Goal: Transaction & Acquisition: Purchase product/service

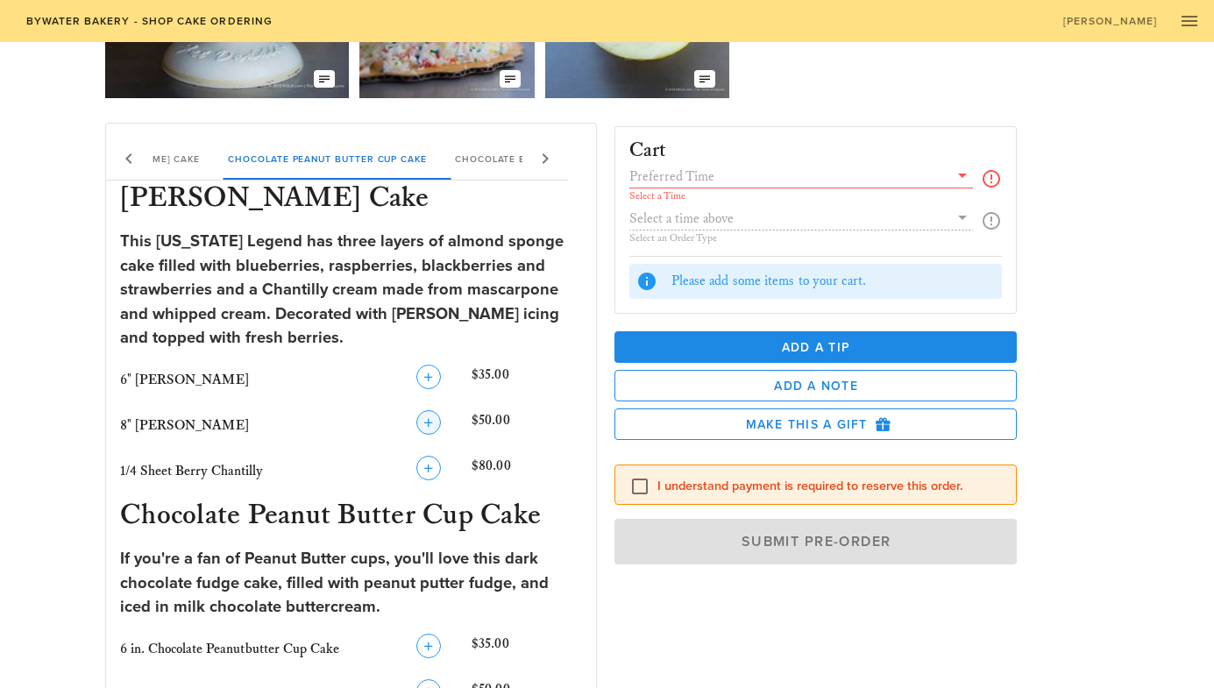
scroll to position [263, 0]
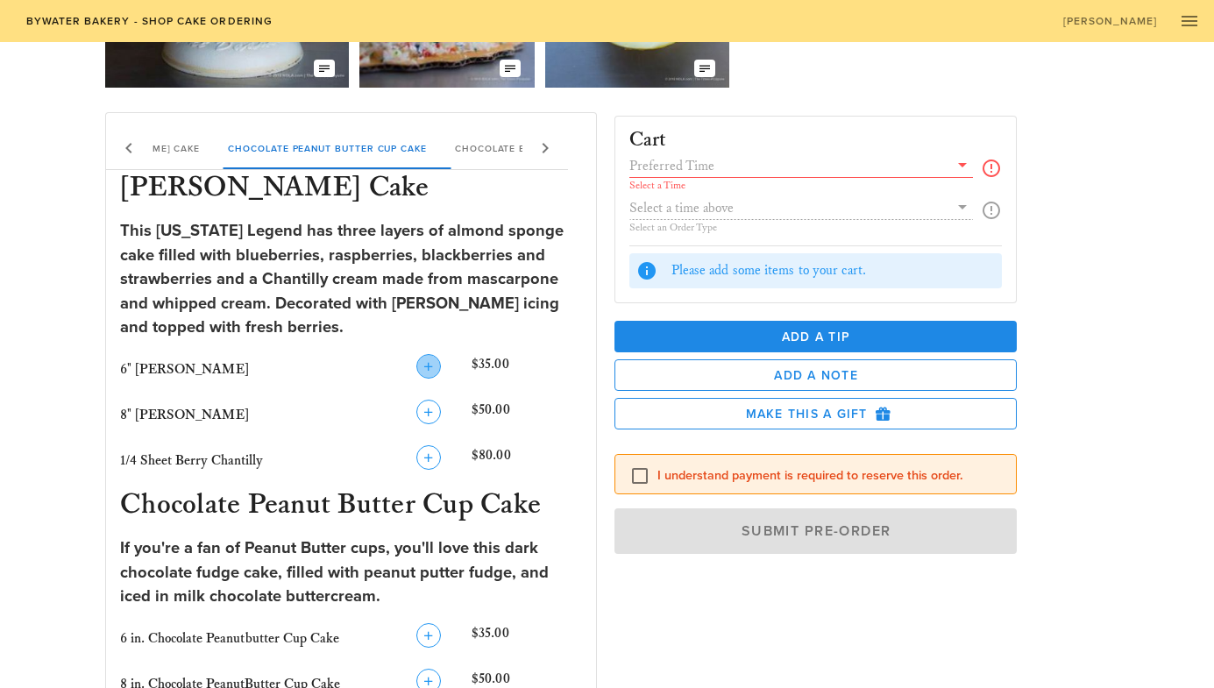
click at [426, 364] on icon "button" at bounding box center [428, 366] width 21 height 21
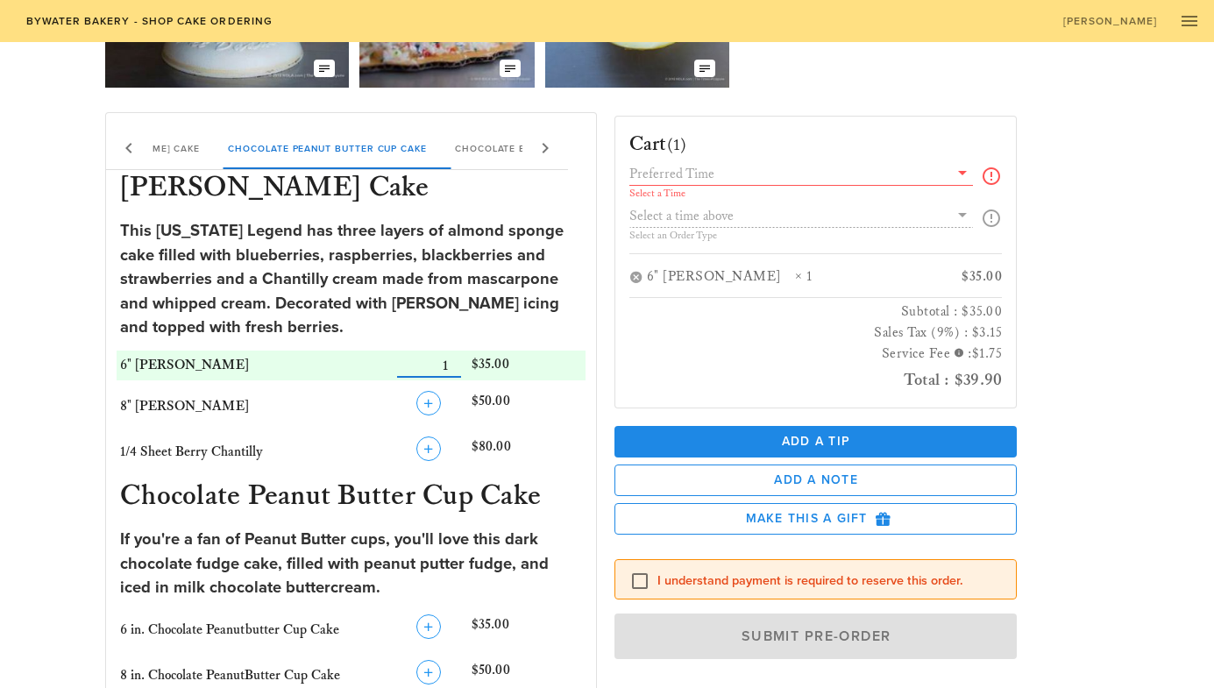
click at [959, 172] on icon at bounding box center [962, 172] width 21 height 21
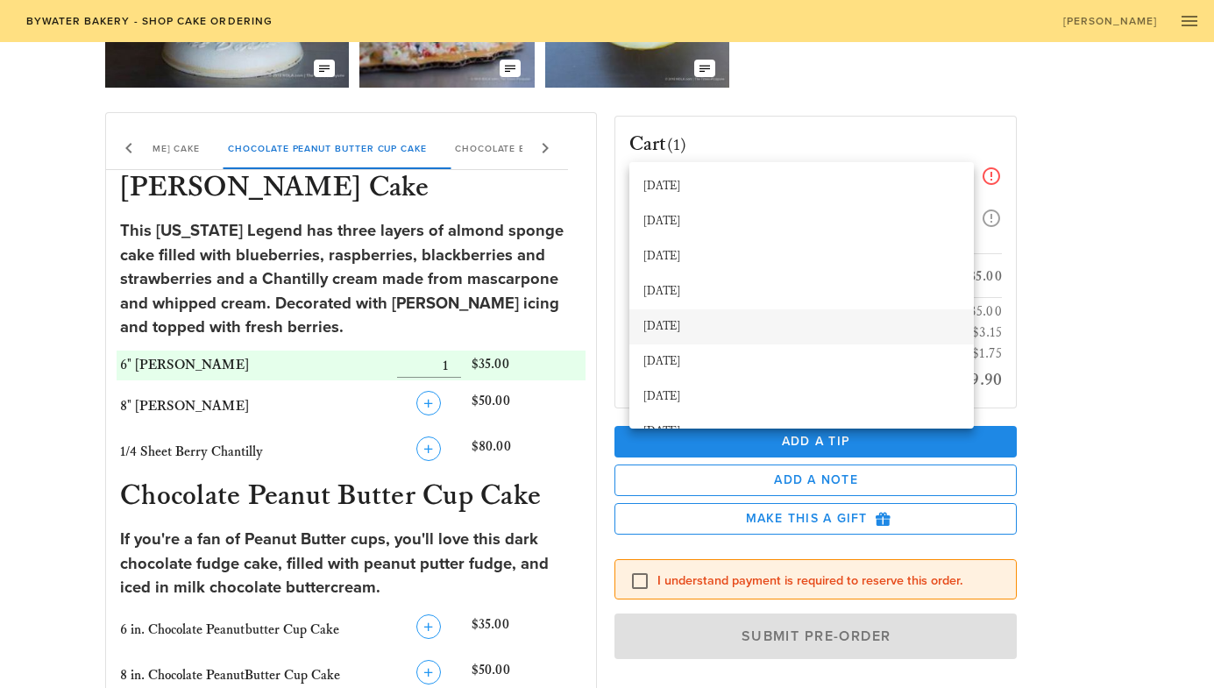
click at [704, 322] on div "[DATE]" at bounding box center [801, 327] width 316 height 14
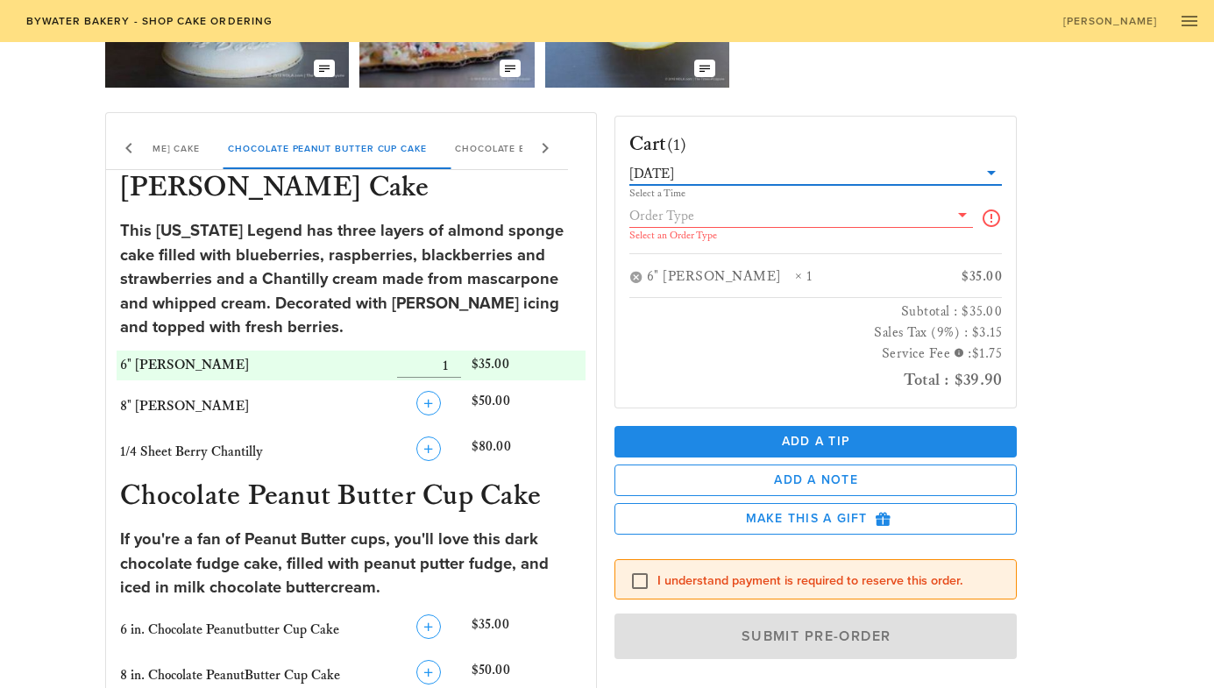
click at [965, 218] on icon at bounding box center [962, 214] width 21 height 21
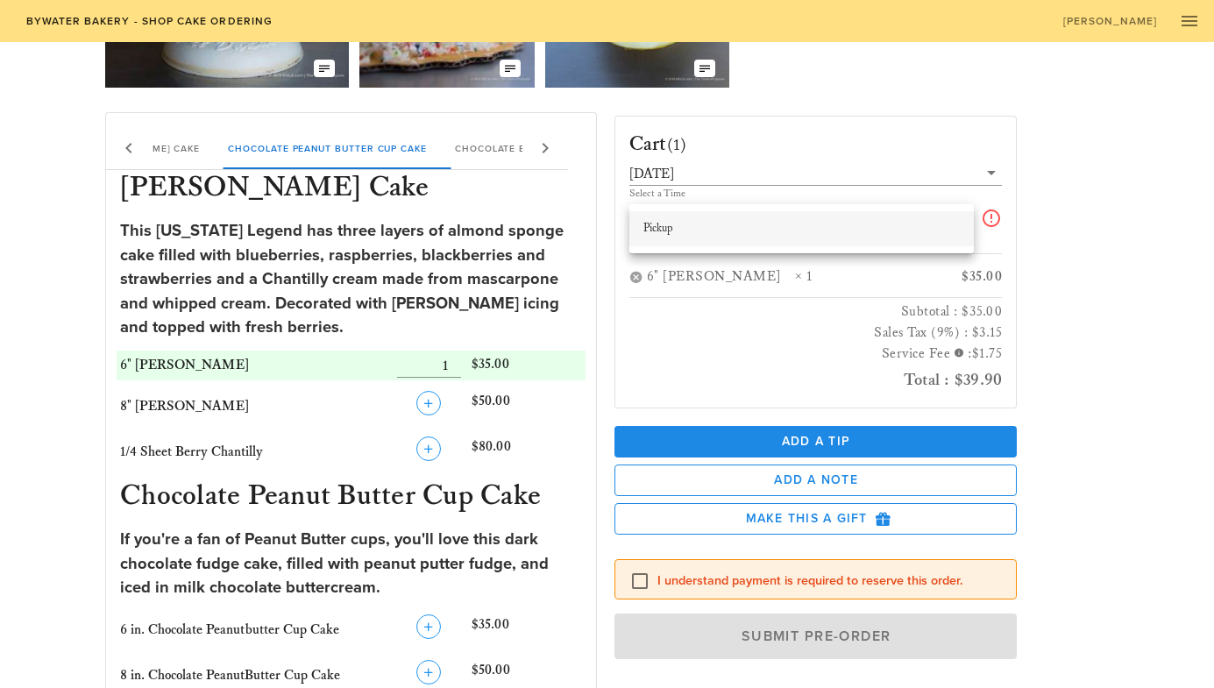
click at [905, 234] on div "Pickup" at bounding box center [801, 229] width 316 height 14
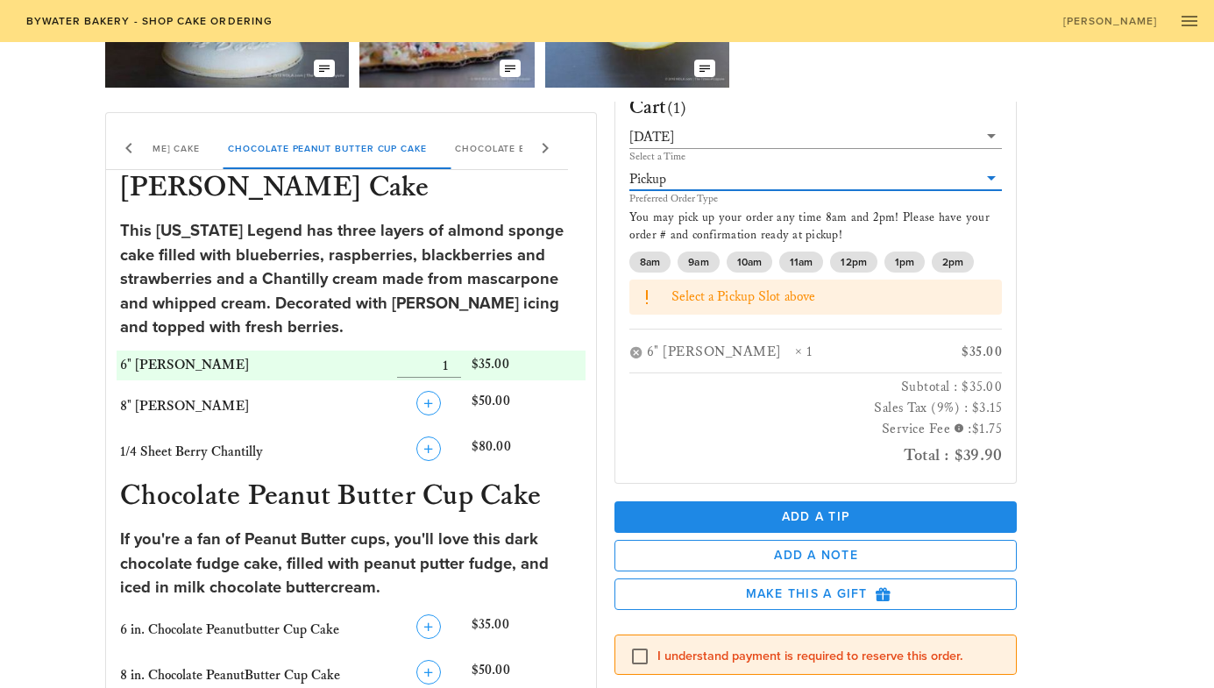
scroll to position [55, 0]
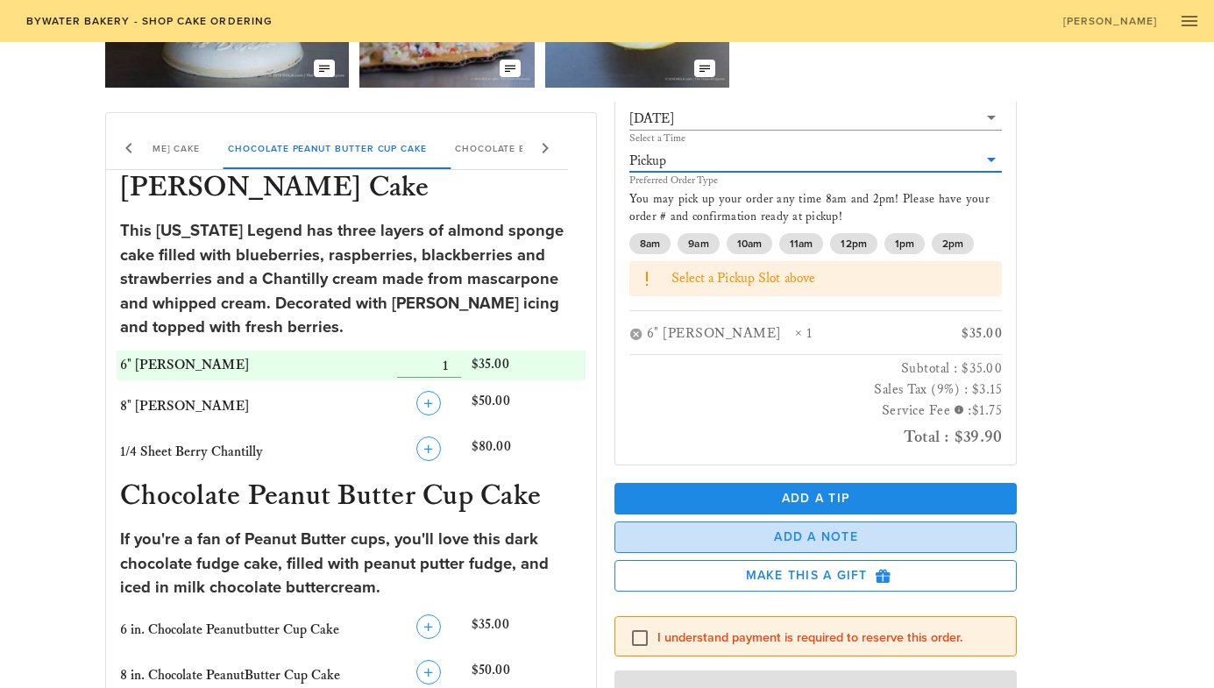
click at [838, 529] on span "Add a Note" at bounding box center [815, 536] width 373 height 15
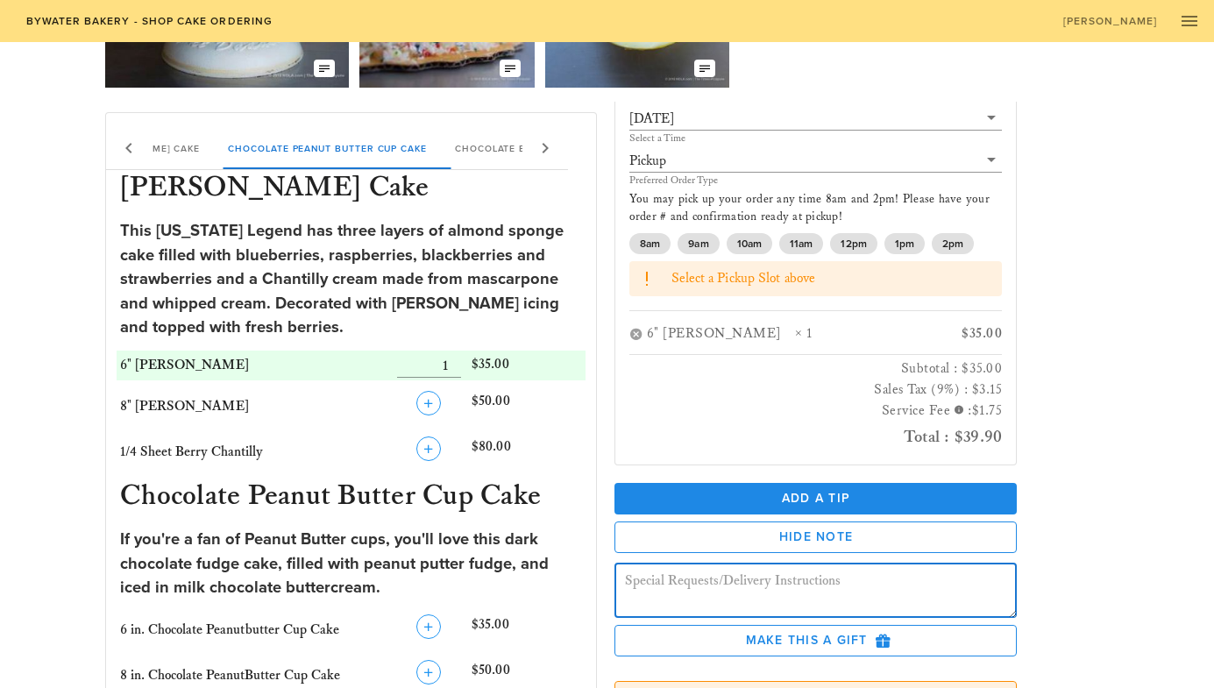
click at [731, 578] on textarea at bounding box center [821, 593] width 393 height 49
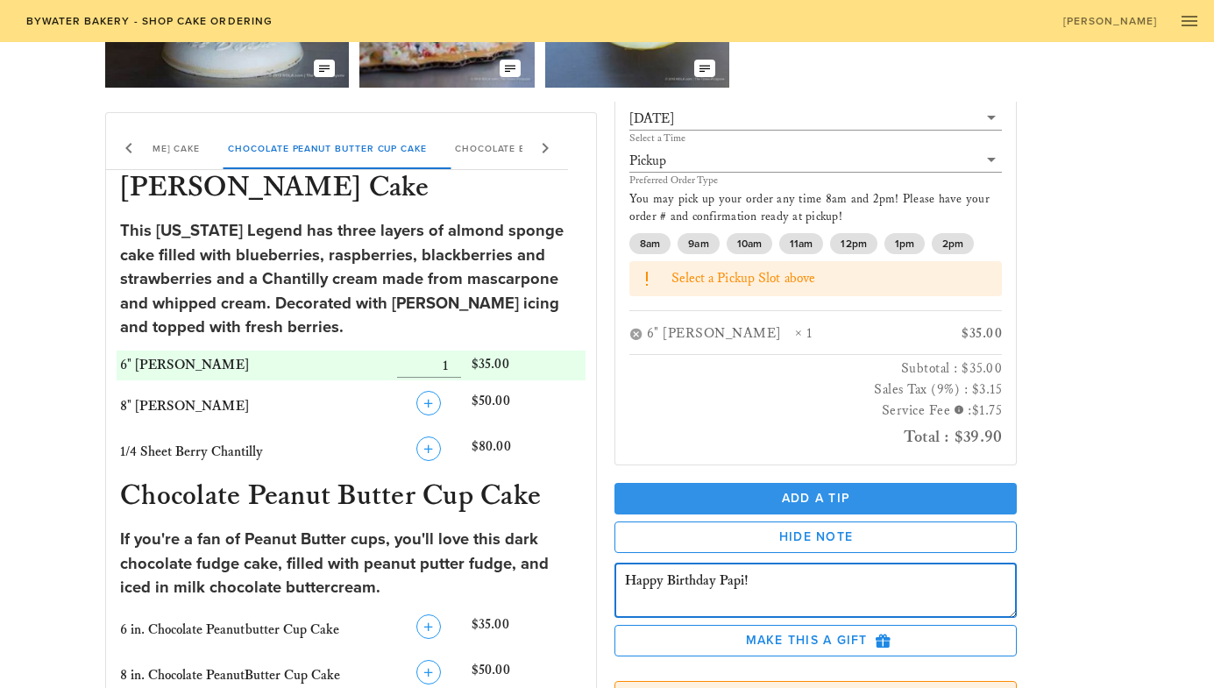
type textarea "Happy Birthday Papi!"
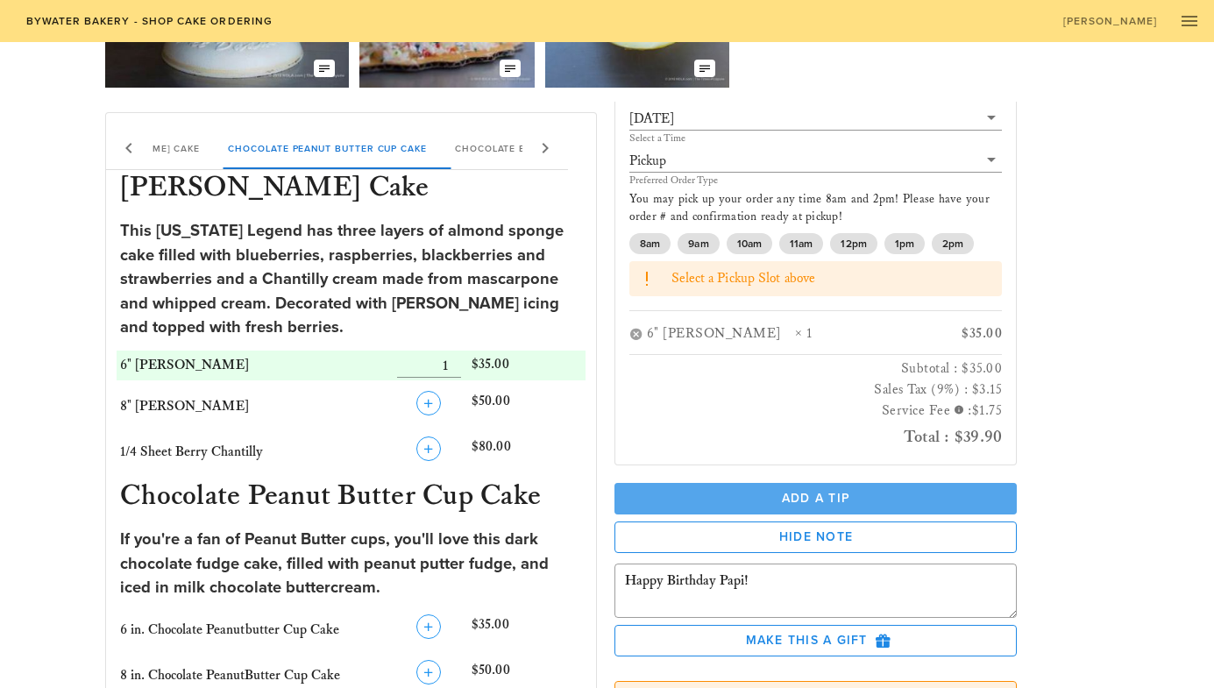
click at [832, 497] on span "Add a Tip" at bounding box center [815, 498] width 375 height 15
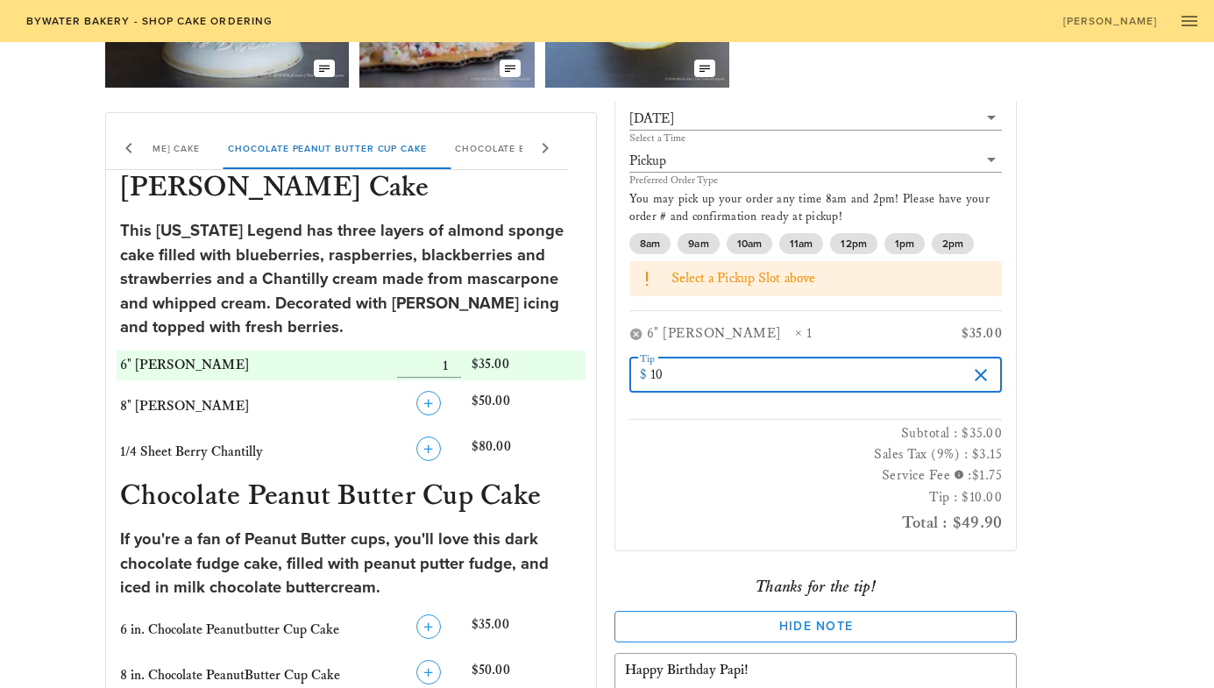
type input "10"
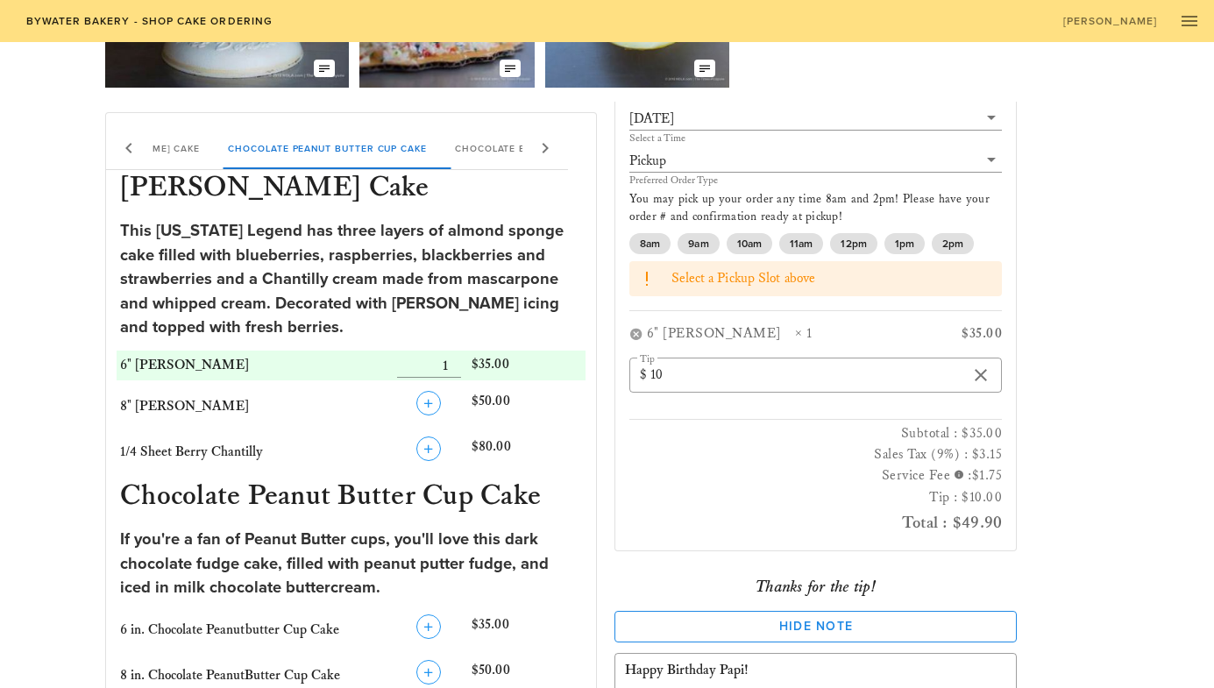
click at [710, 398] on div at bounding box center [816, 402] width 352 height 12
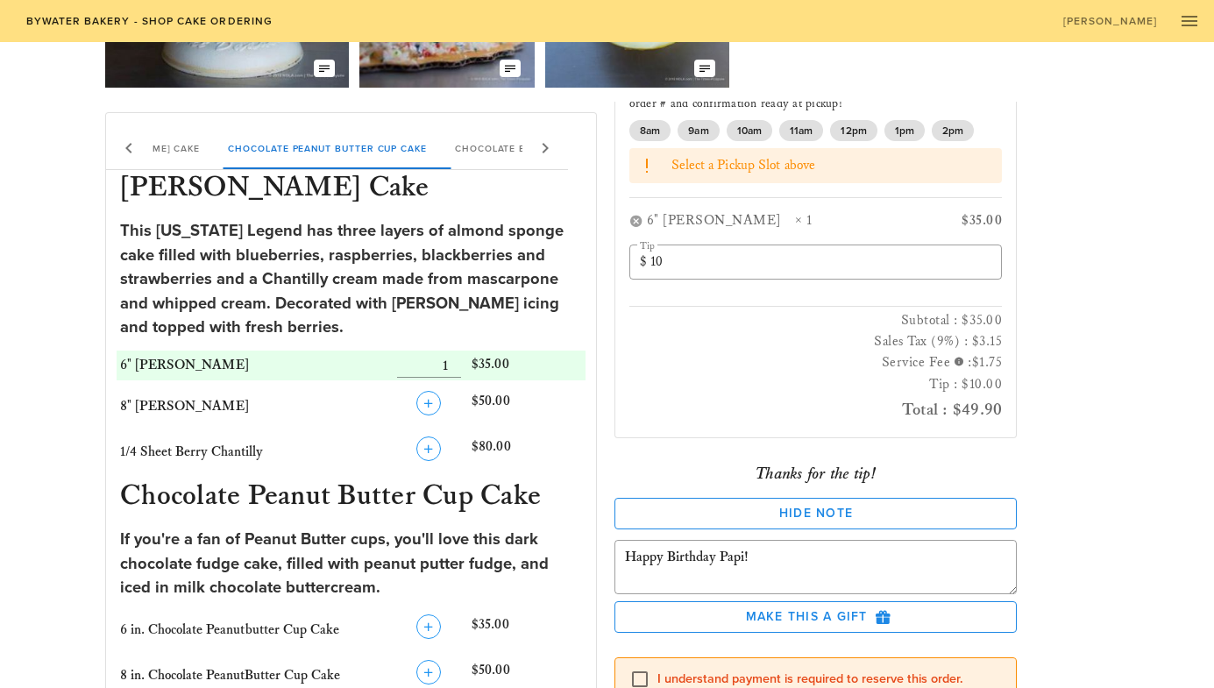
scroll to position [209, 0]
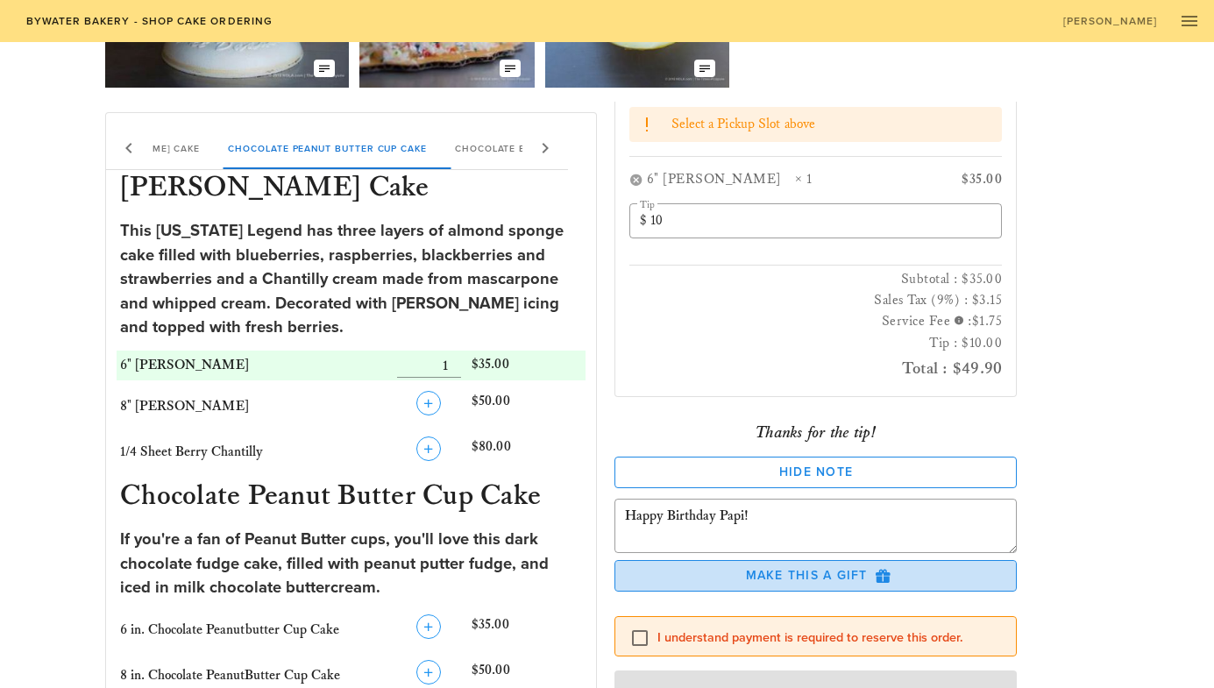
click at [855, 573] on span "Make this a Gift" at bounding box center [815, 576] width 373 height 16
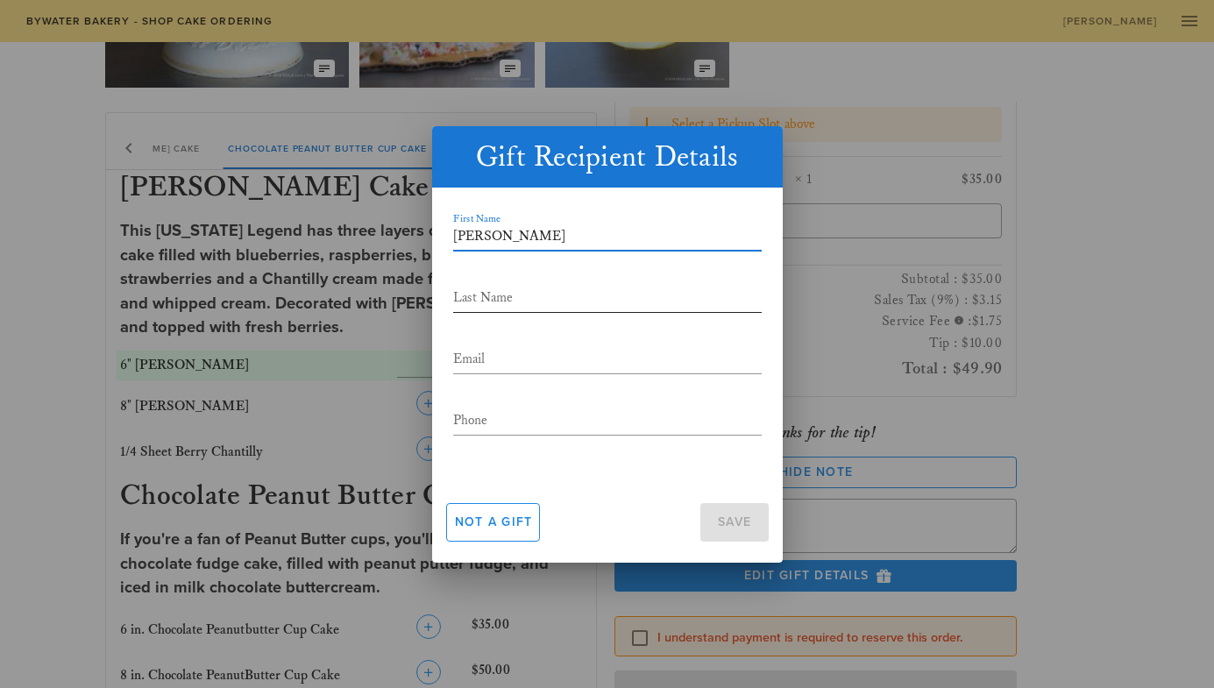
type input "[PERSON_NAME]"
click at [469, 296] on input "Last Name" at bounding box center [607, 298] width 308 height 28
type input "[PERSON_NAME]"
click at [655, 496] on div "Not a gift Save" at bounding box center [607, 522] width 350 height 81
click at [501, 520] on span "Not a gift" at bounding box center [493, 521] width 79 height 15
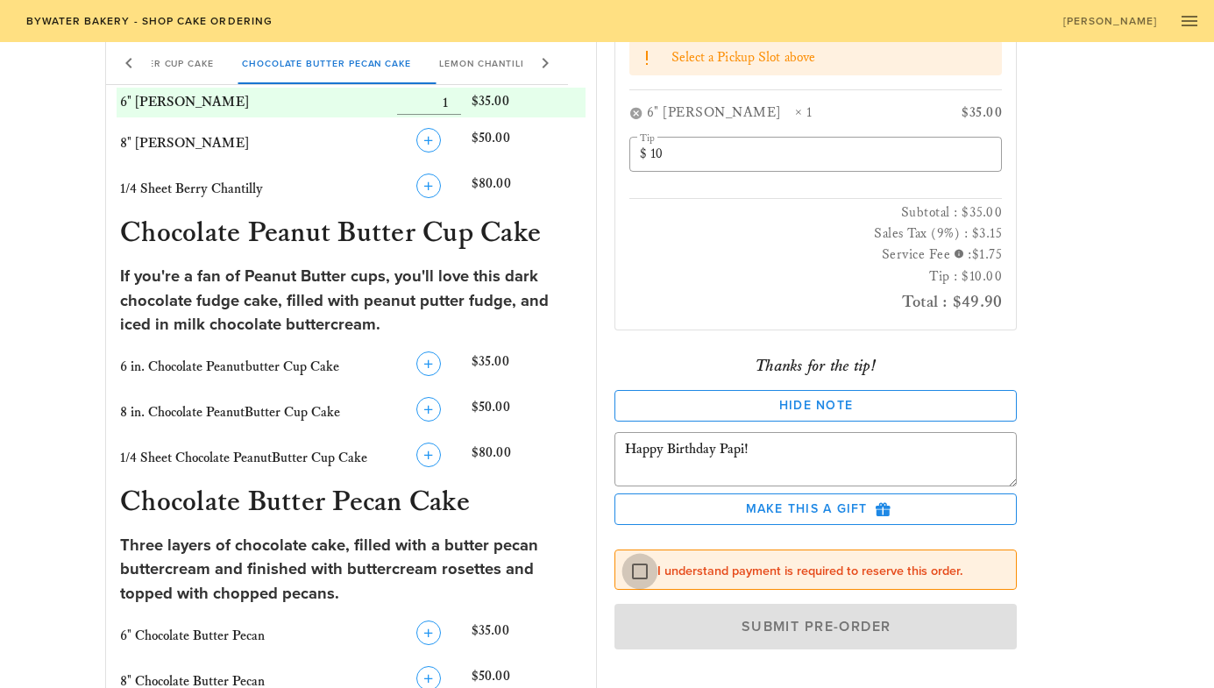
click at [629, 567] on div at bounding box center [640, 571] width 30 height 30
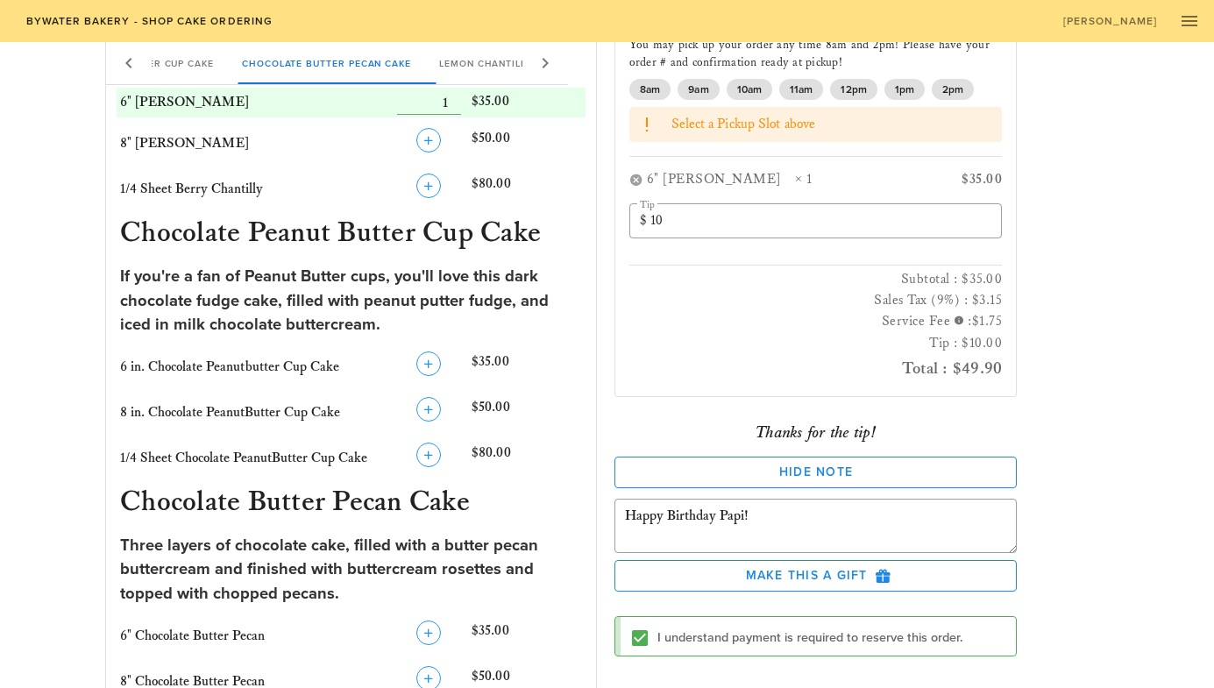
scroll to position [122, 0]
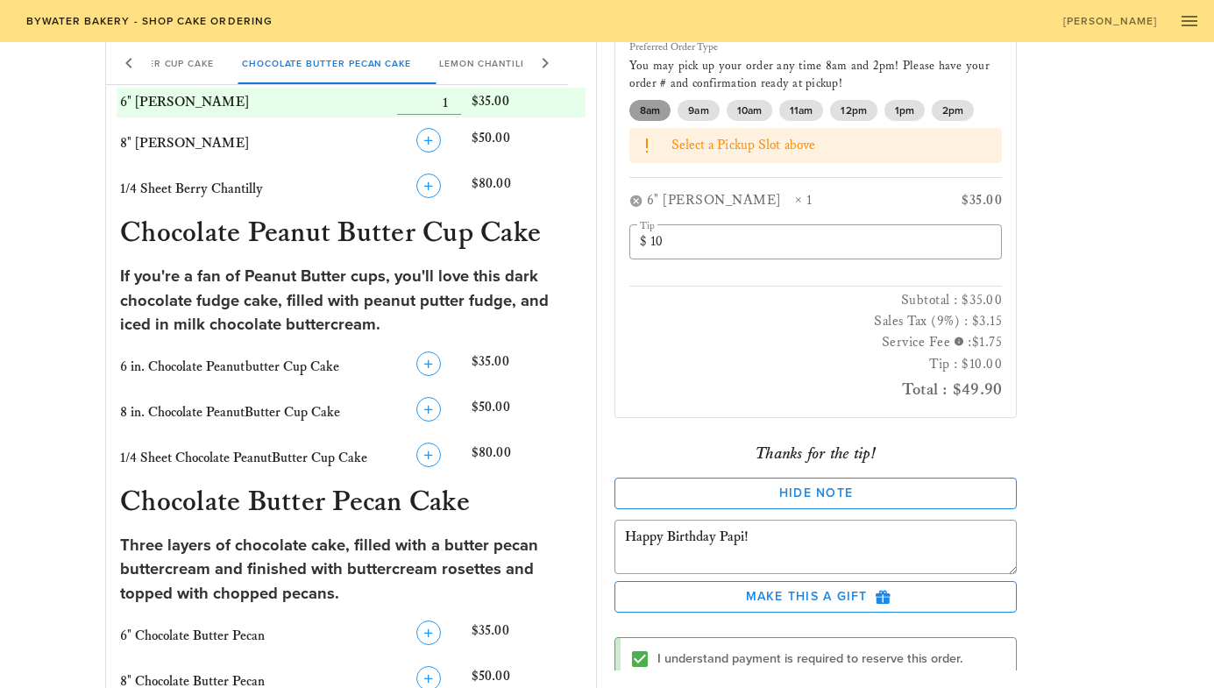
click at [641, 110] on span "8am" at bounding box center [650, 110] width 20 height 21
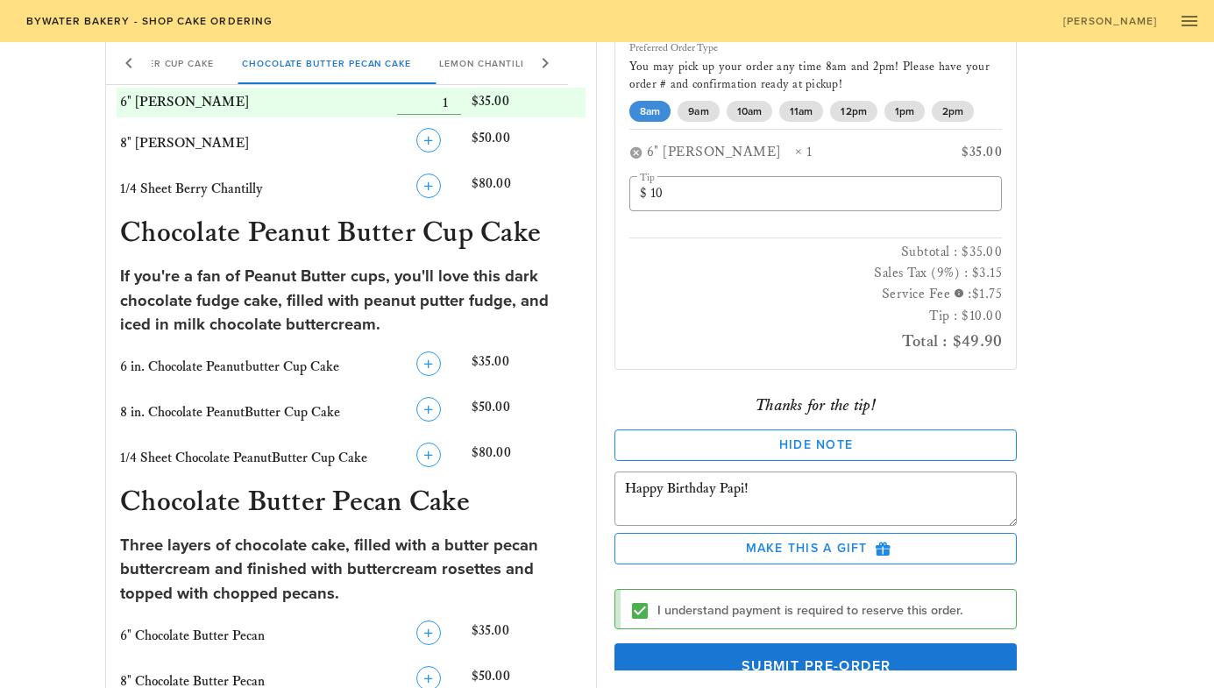
scroll to position [160, 0]
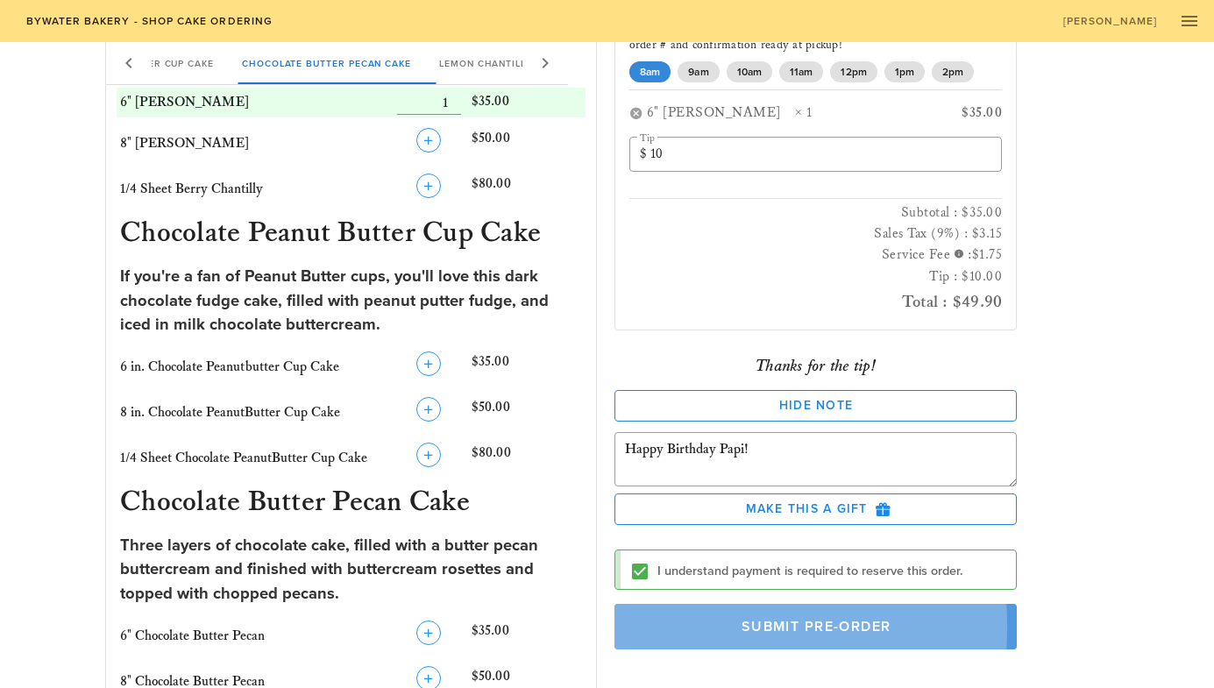
click at [747, 624] on span "Submit Pre-Order" at bounding box center [815, 627] width 363 height 18
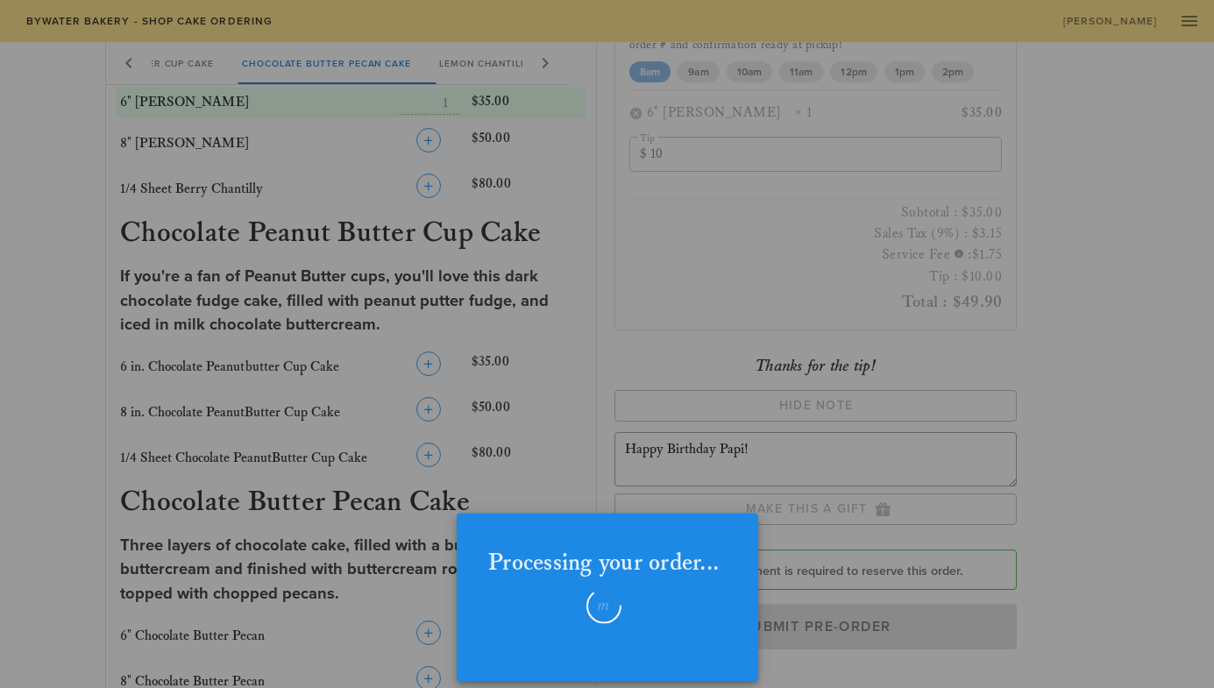
checkbox input "false"
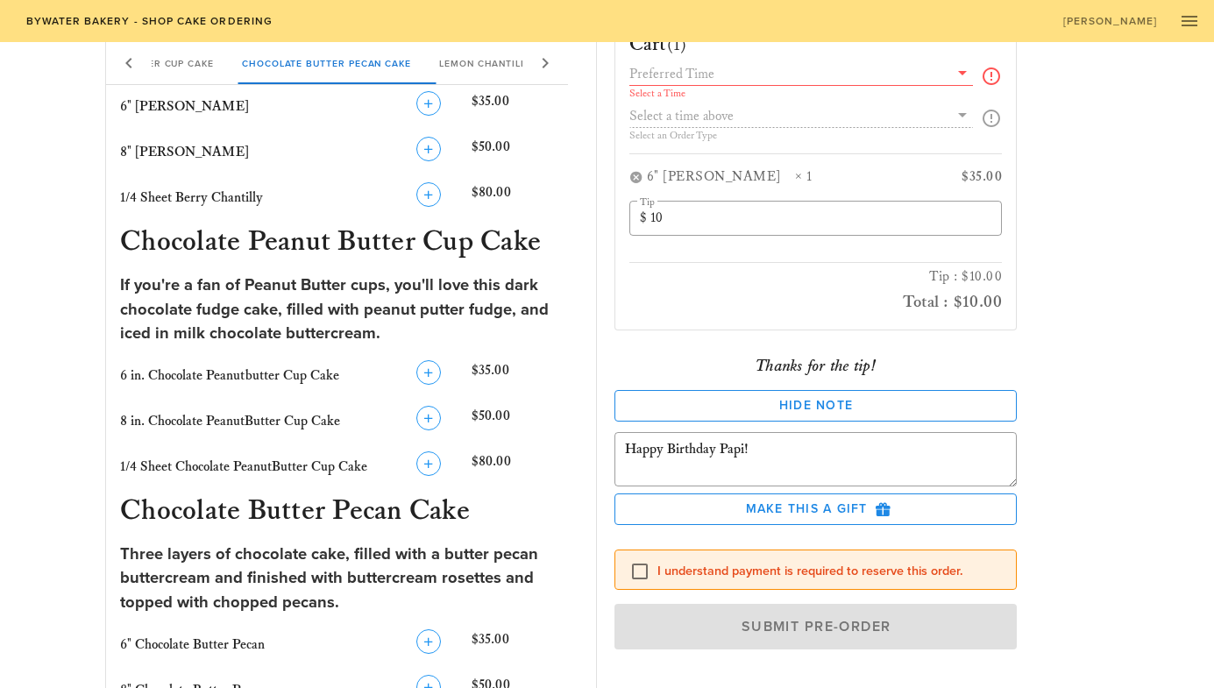
scroll to position [33, 0]
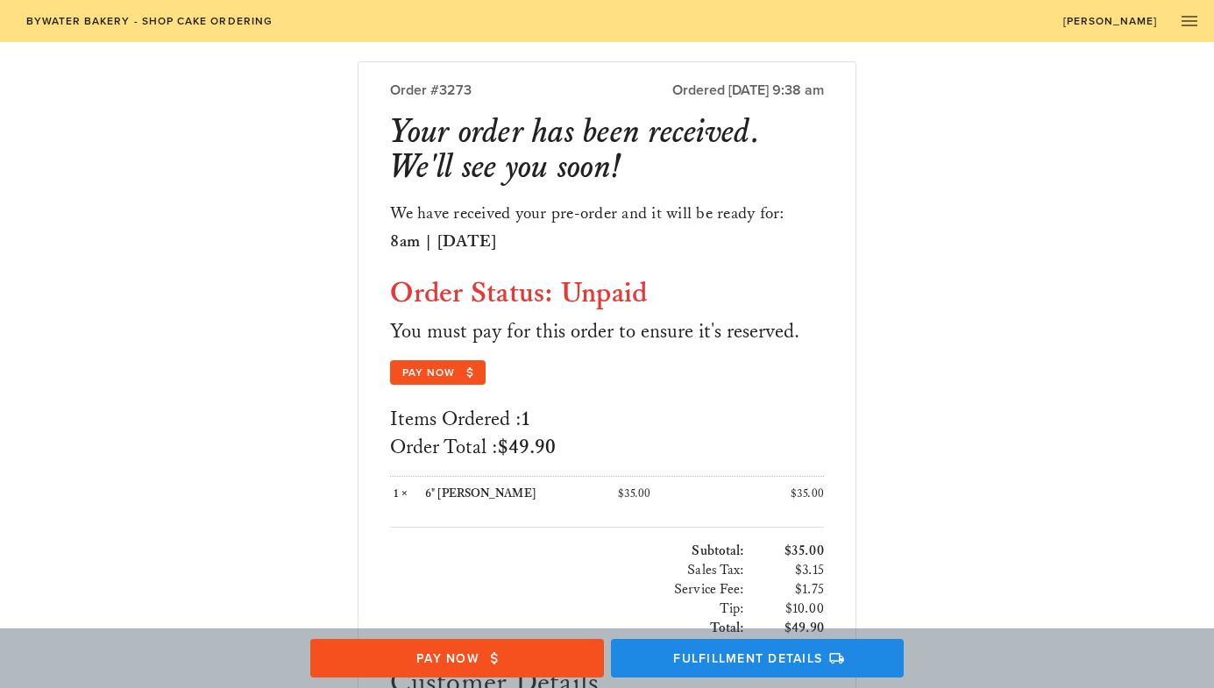
scroll to position [56, 0]
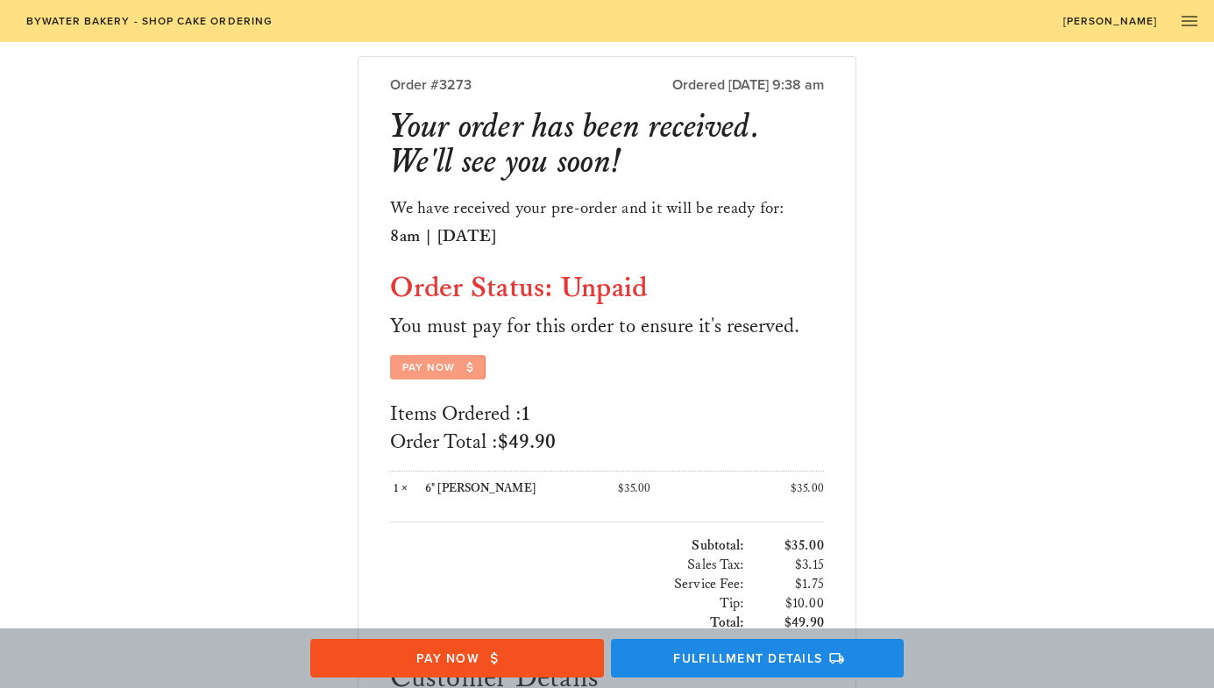
click at [431, 368] on span "Pay Now" at bounding box center [438, 367] width 74 height 16
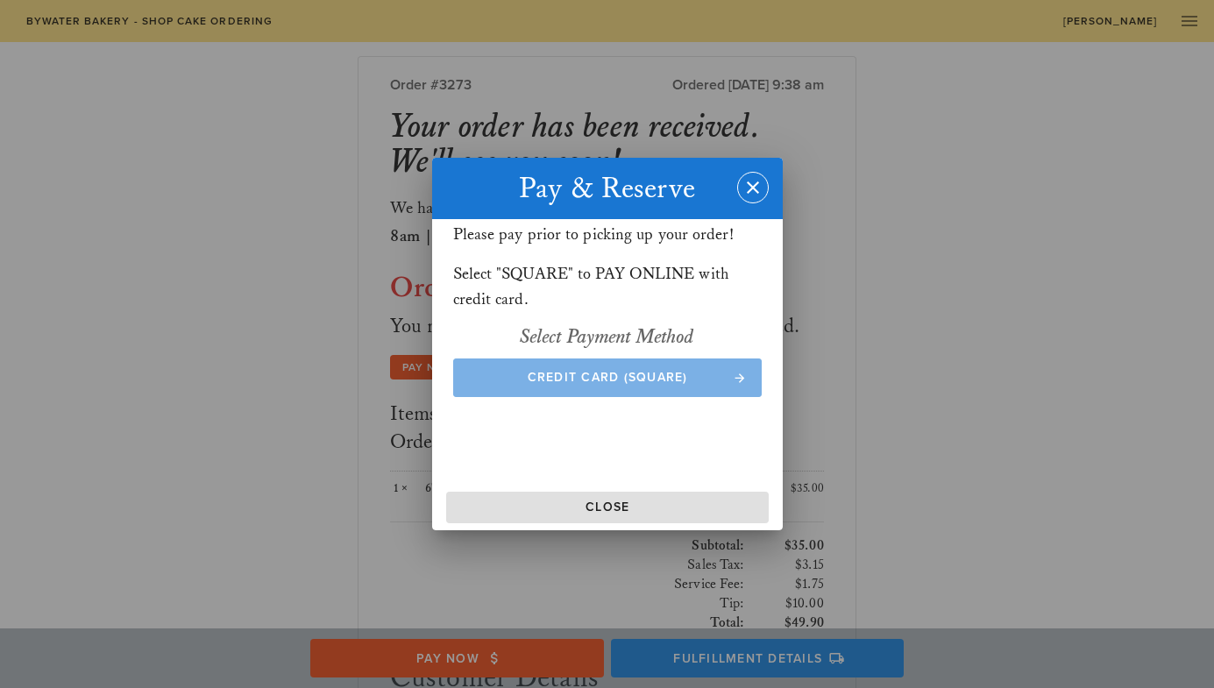
click at [611, 370] on span "Credit Card (Square)" at bounding box center [607, 377] width 274 height 15
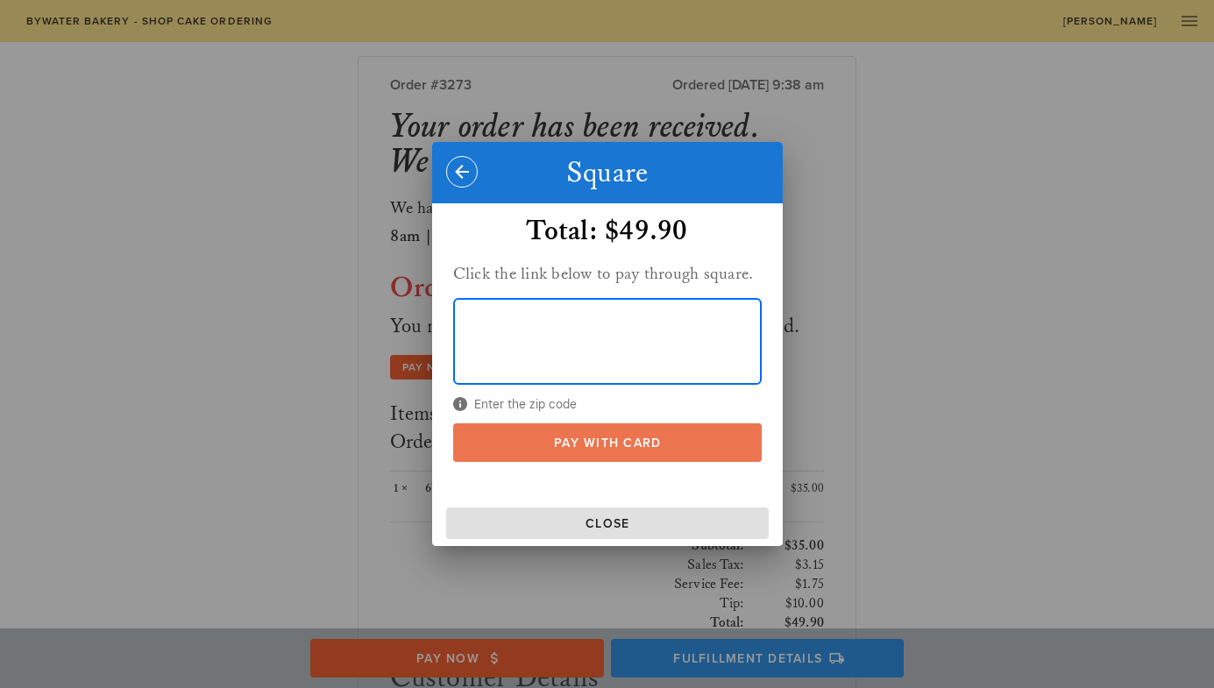
click at [591, 440] on span "Pay With Card" at bounding box center [607, 442] width 274 height 15
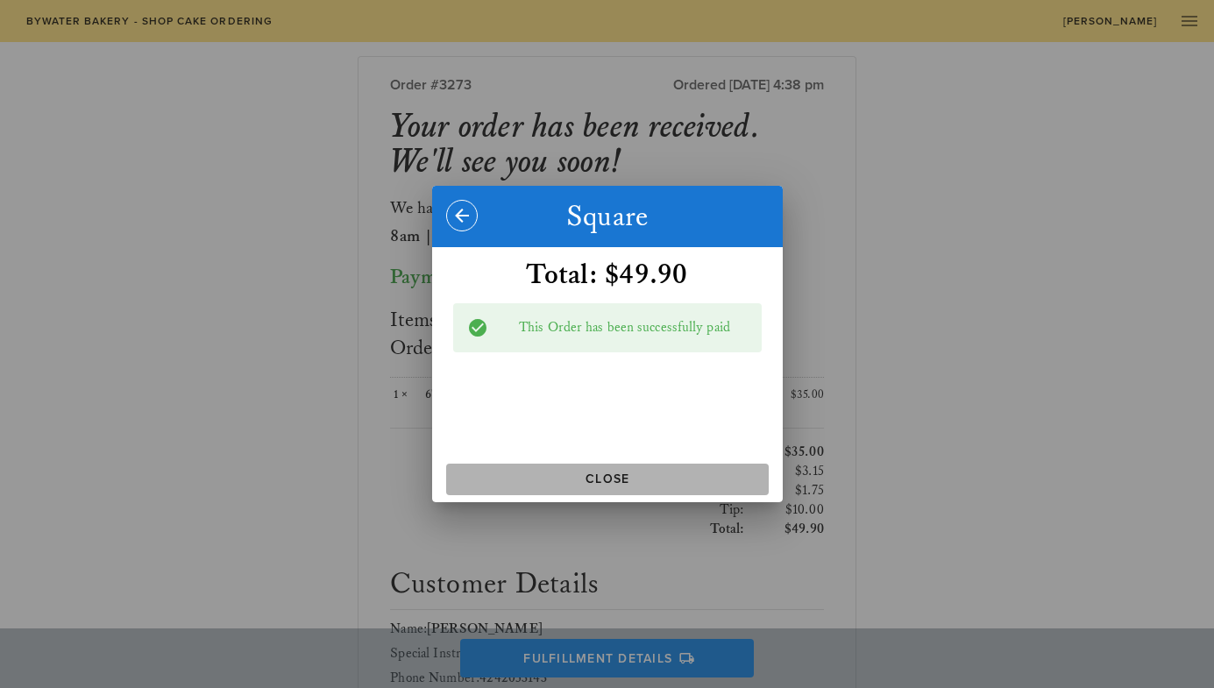
click at [626, 475] on span "Close" at bounding box center [607, 478] width 308 height 15
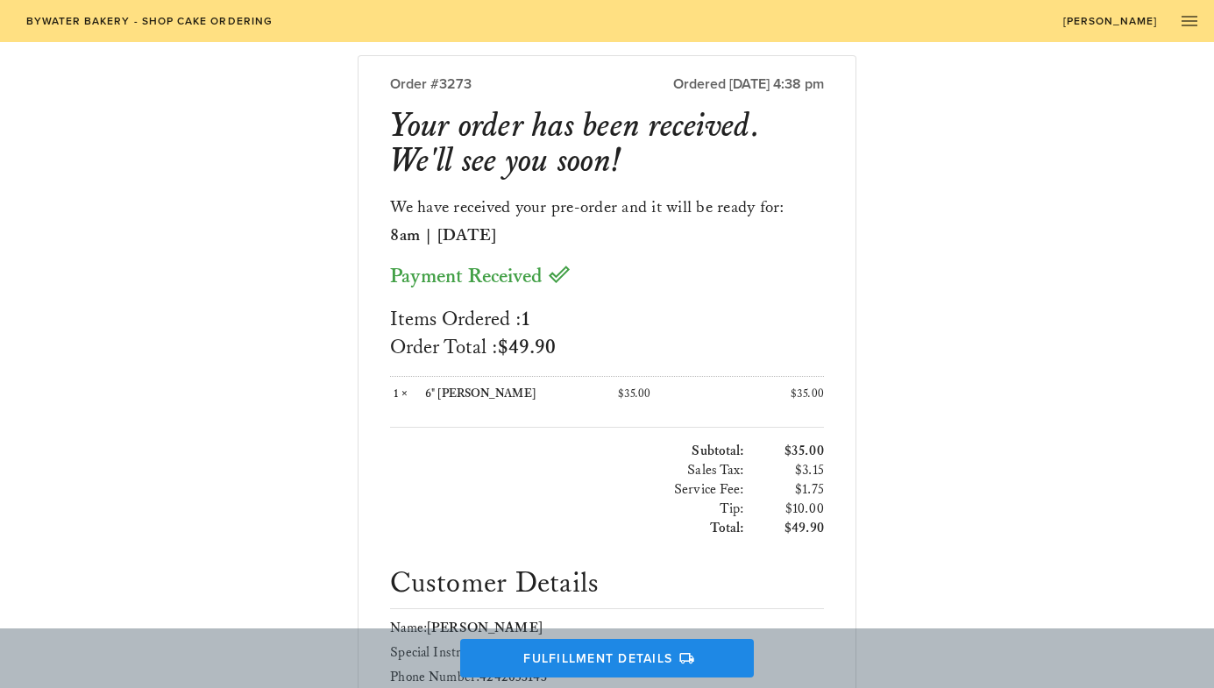
scroll to position [0, 0]
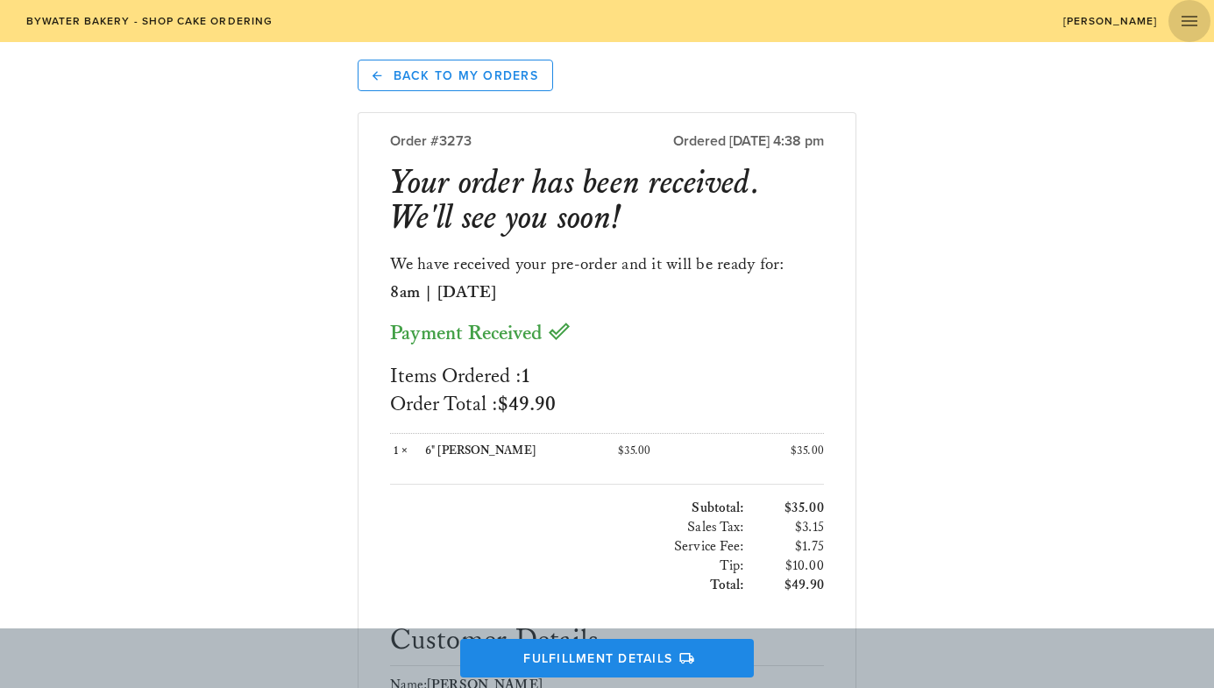
click at [1179, 18] on icon "button" at bounding box center [1189, 21] width 21 height 21
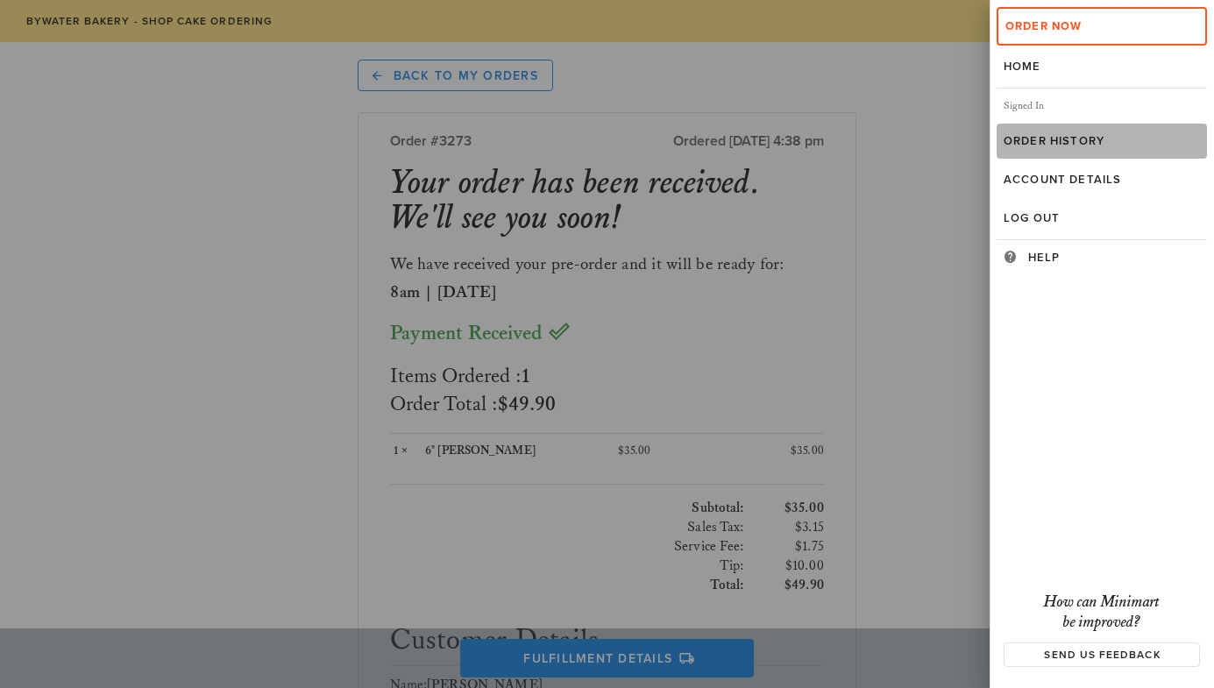
click at [1057, 146] on div "Order History" at bounding box center [1101, 141] width 196 height 14
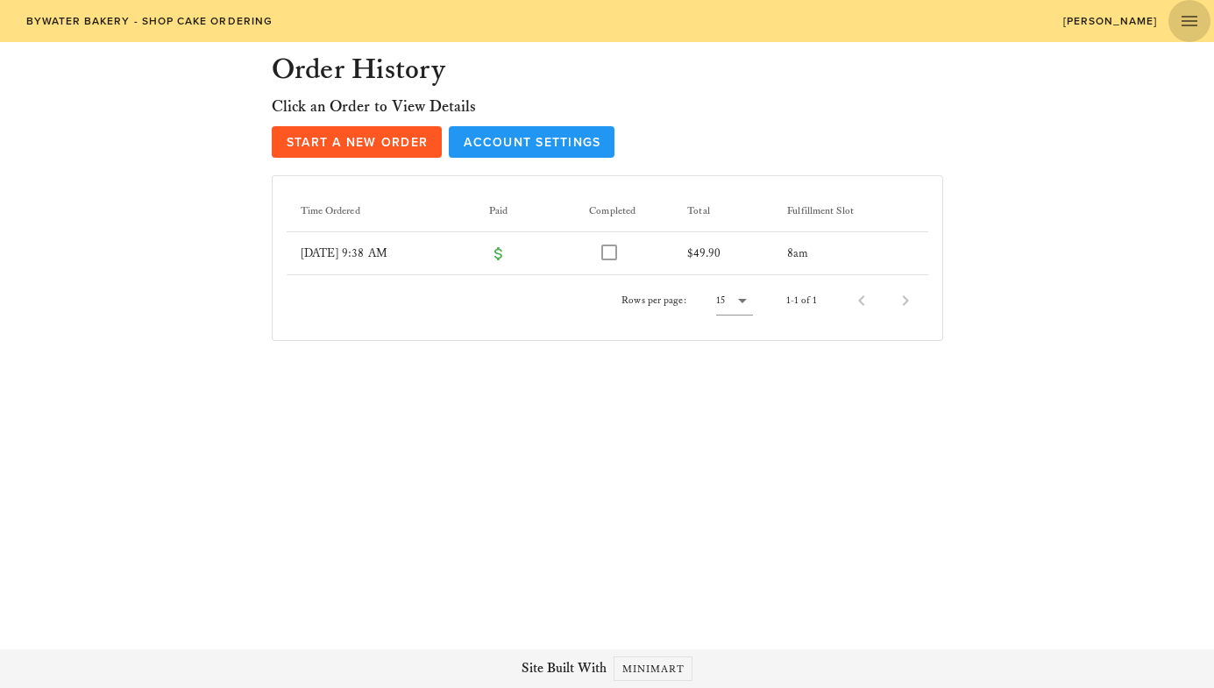
click at [1190, 11] on icon "button" at bounding box center [1189, 21] width 21 height 21
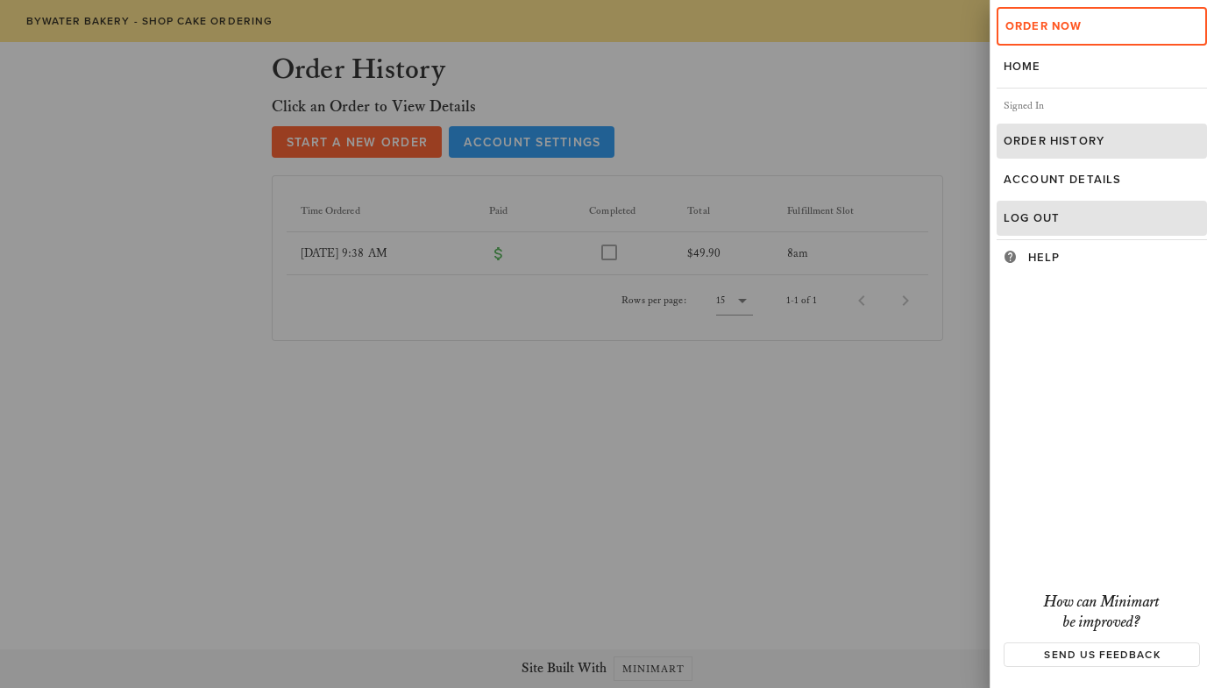
click at [1056, 207] on div "Log Out" at bounding box center [1101, 218] width 210 height 35
